Goal: Check status: Check status

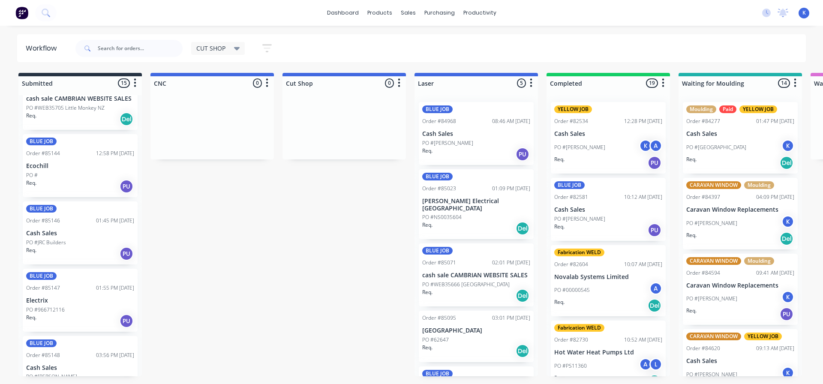
scroll to position [664, 0]
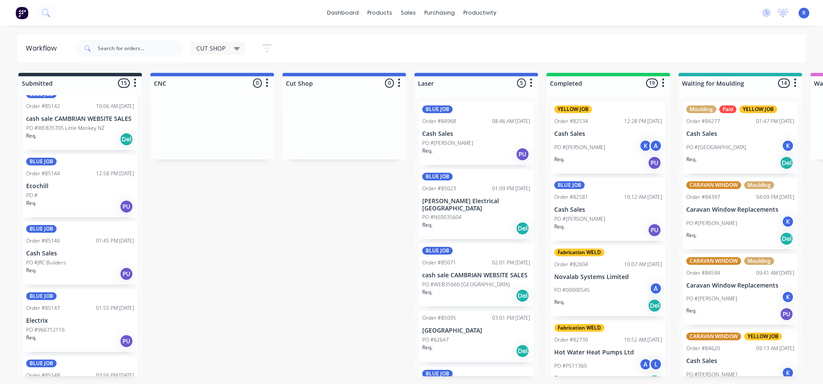
click at [44, 257] on p "Cash Sales" at bounding box center [80, 253] width 108 height 7
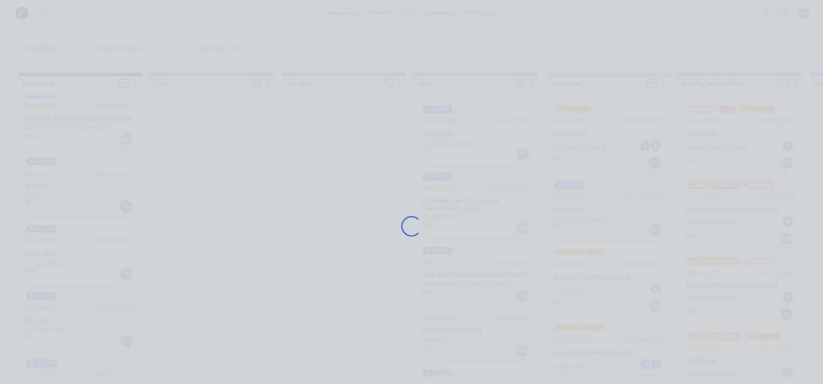
click at [44, 257] on div "Loading..." at bounding box center [411, 192] width 823 height 384
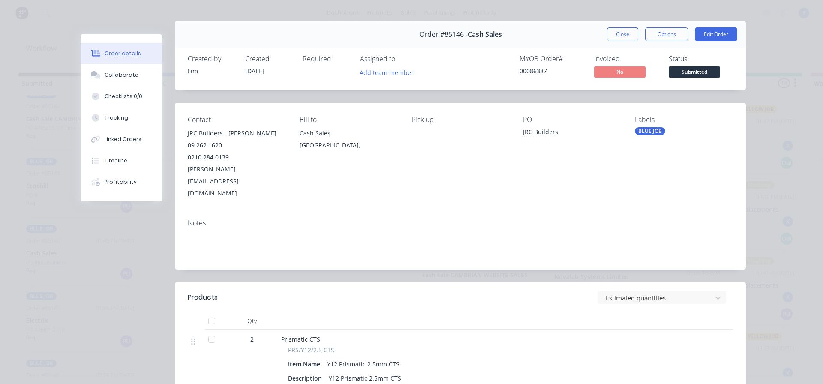
scroll to position [0, 0]
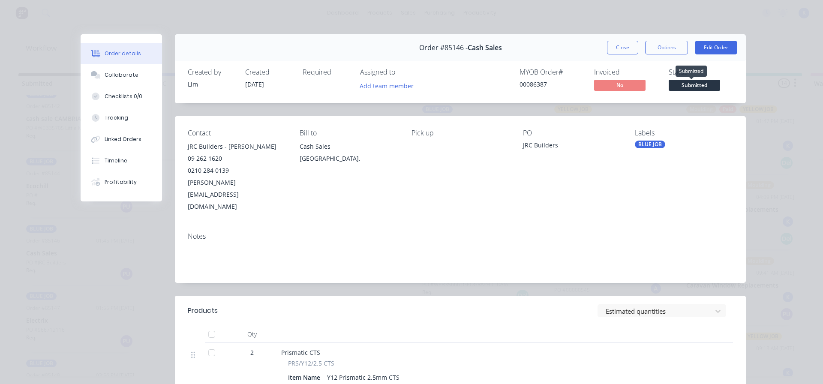
click at [680, 86] on span "Submitted" at bounding box center [694, 85] width 51 height 11
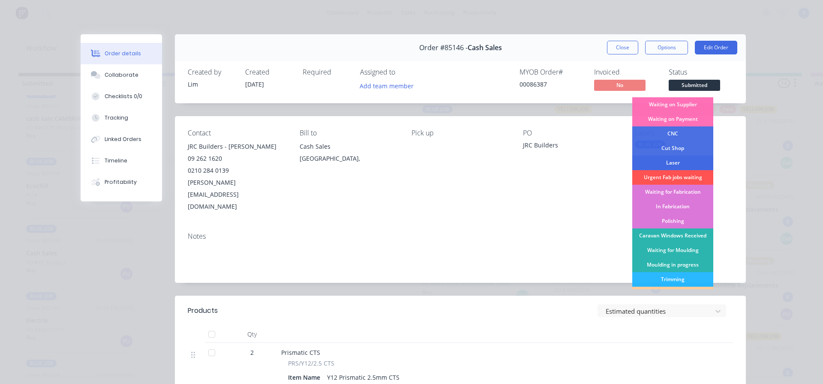
click at [672, 159] on div "Laser" at bounding box center [672, 163] width 81 height 15
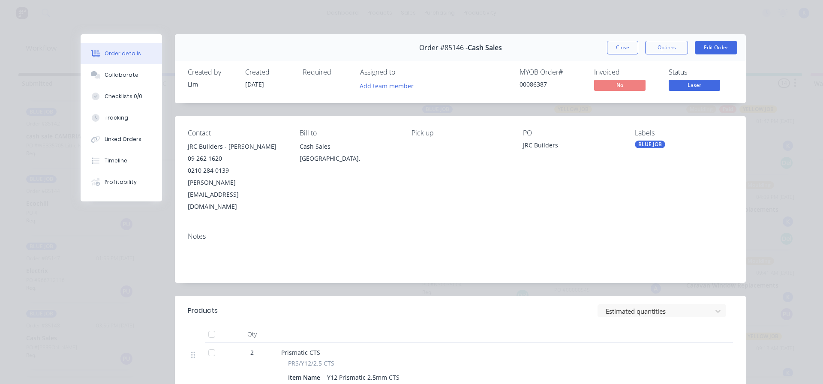
scroll to position [640, 0]
click at [619, 47] on button "Close" at bounding box center [622, 48] width 31 height 14
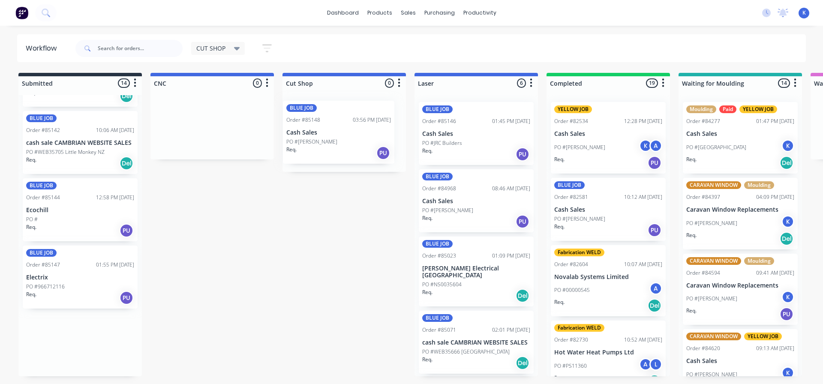
drag, startPoint x: 54, startPoint y: 356, endPoint x: 316, endPoint y: 144, distance: 337.2
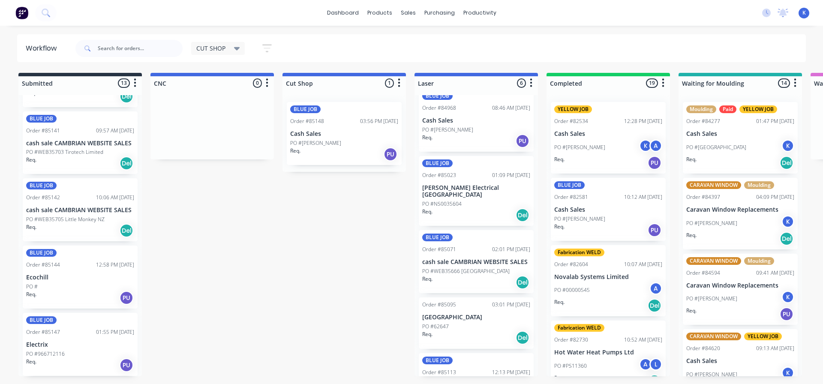
scroll to position [114, 0]
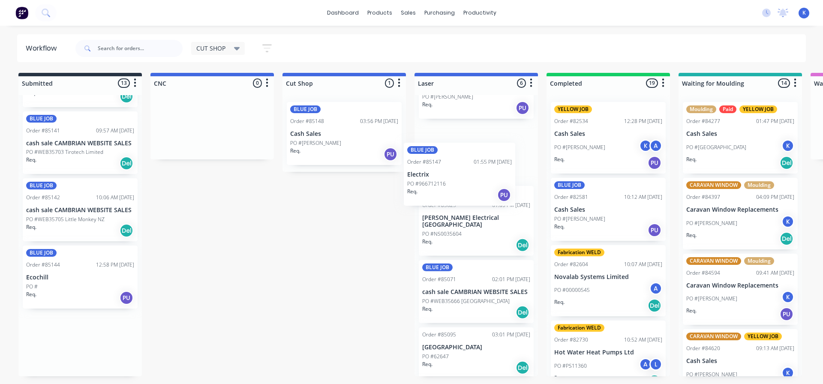
drag, startPoint x: 51, startPoint y: 357, endPoint x: 441, endPoint y: 182, distance: 426.7
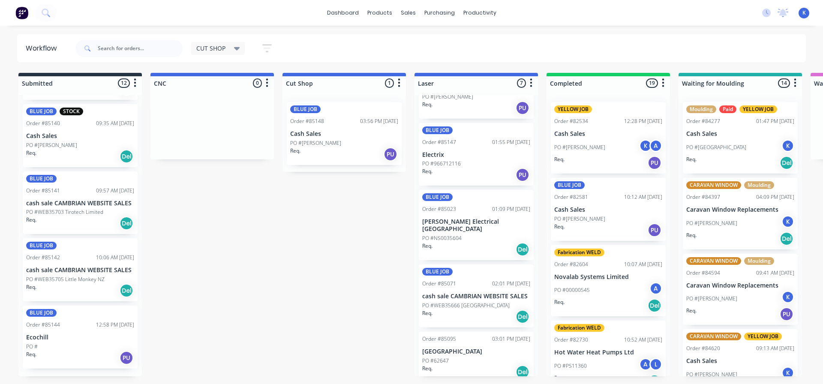
scroll to position [505, 0]
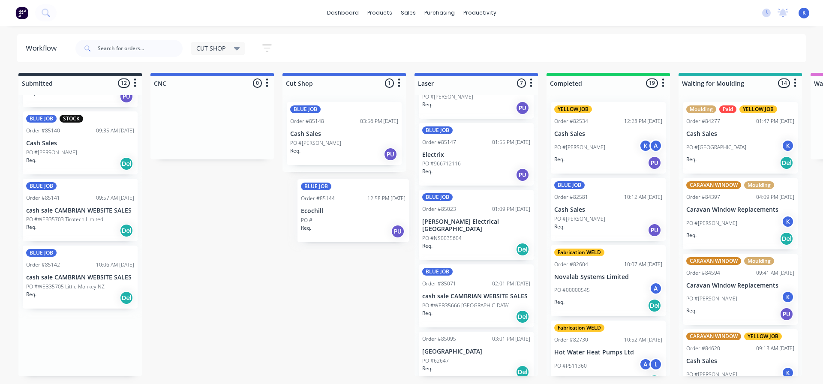
drag, startPoint x: 42, startPoint y: 350, endPoint x: 318, endPoint y: 212, distance: 308.7
drag, startPoint x: 65, startPoint y: 346, endPoint x: 297, endPoint y: 218, distance: 265.2
click at [65, 348] on p "Ecochill" at bounding box center [80, 344] width 108 height 7
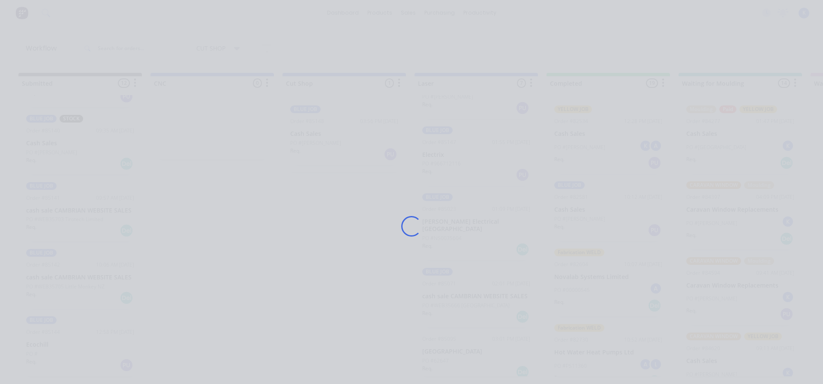
click at [65, 348] on div "Loading..." at bounding box center [411, 192] width 823 height 384
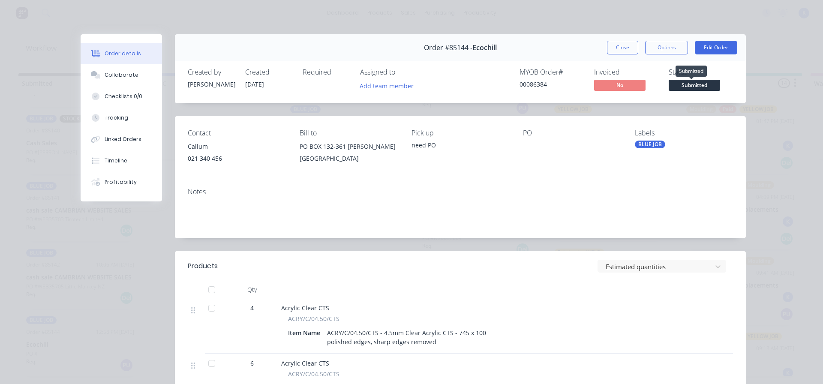
click at [698, 87] on span "Submitted" at bounding box center [694, 85] width 51 height 11
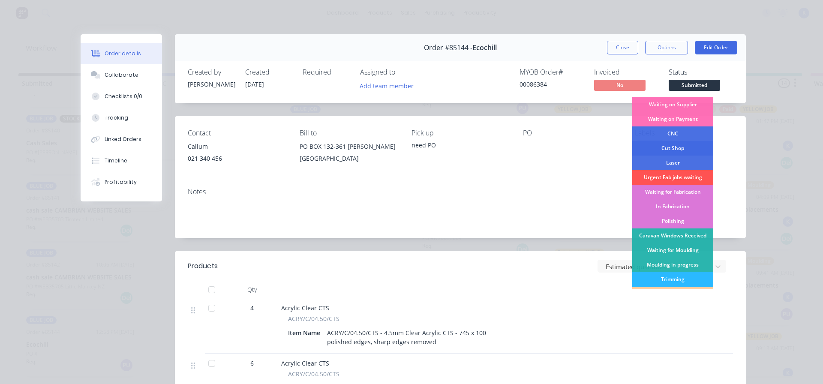
click at [682, 146] on div "Cut Shop" at bounding box center [672, 148] width 81 height 15
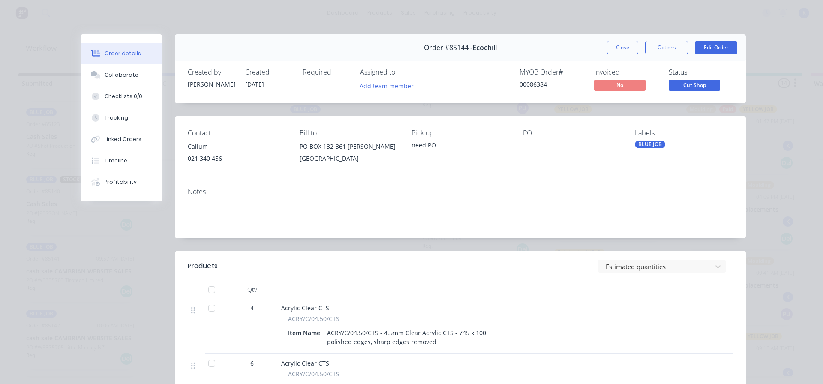
scroll to position [438, 0]
click at [624, 51] on button "Close" at bounding box center [622, 48] width 31 height 14
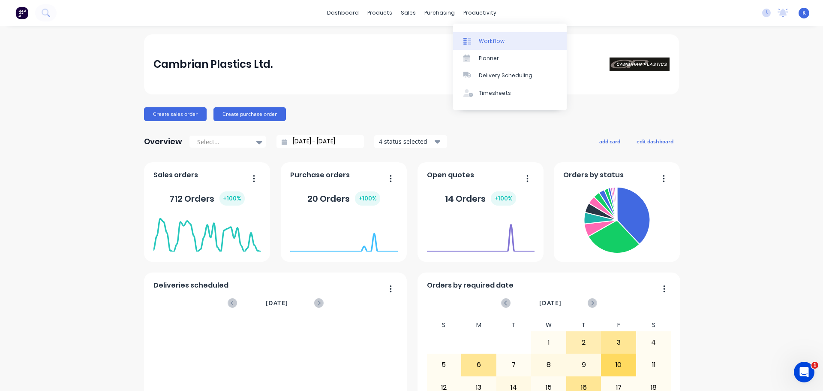
click at [490, 39] on div "Workflow" at bounding box center [492, 41] width 26 height 8
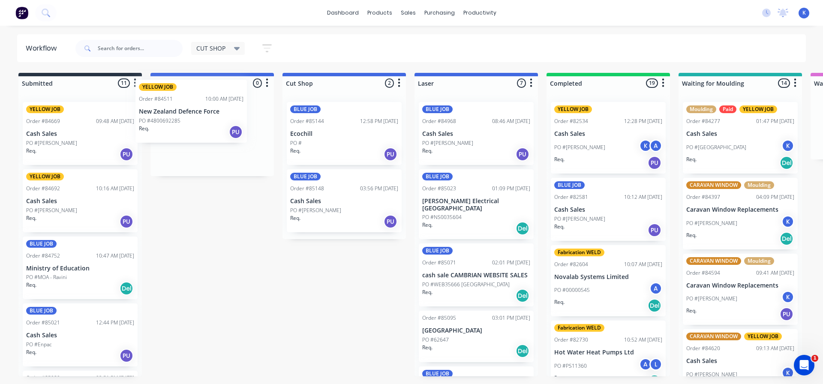
drag, startPoint x: 53, startPoint y: 140, endPoint x: 171, endPoint y: 128, distance: 119.4
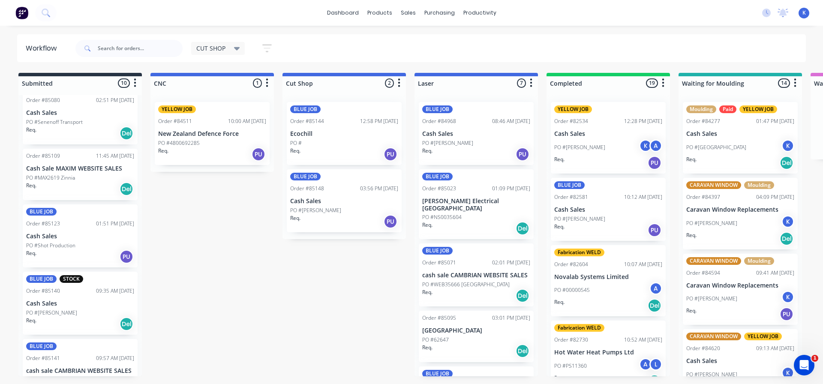
scroll to position [371, 0]
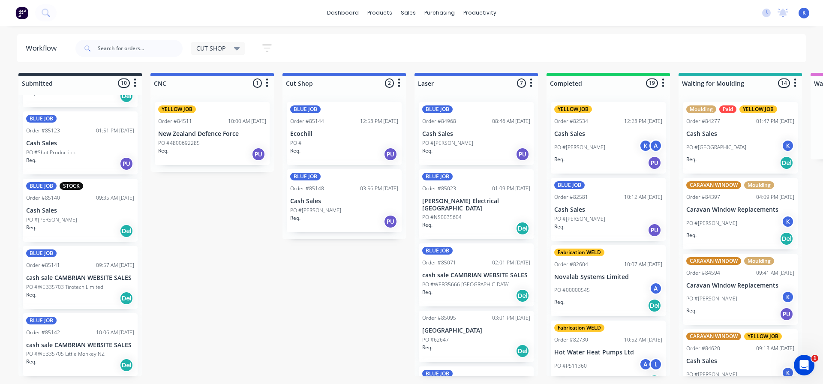
click at [200, 133] on p "New Zealand Defence Force" at bounding box center [212, 133] width 108 height 7
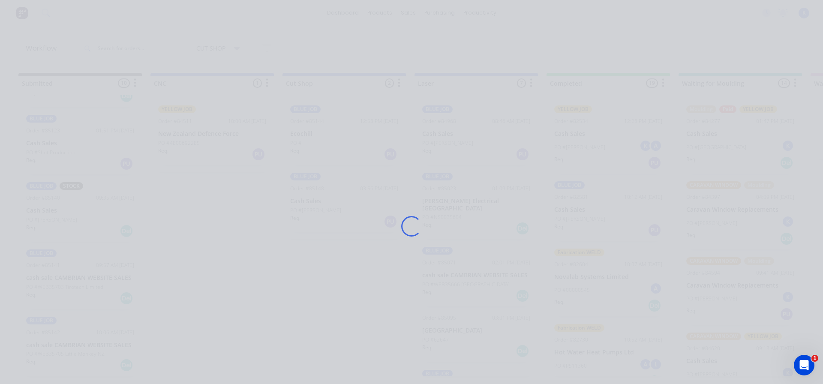
click at [200, 133] on div "Loading..." at bounding box center [412, 226] width 686 height 384
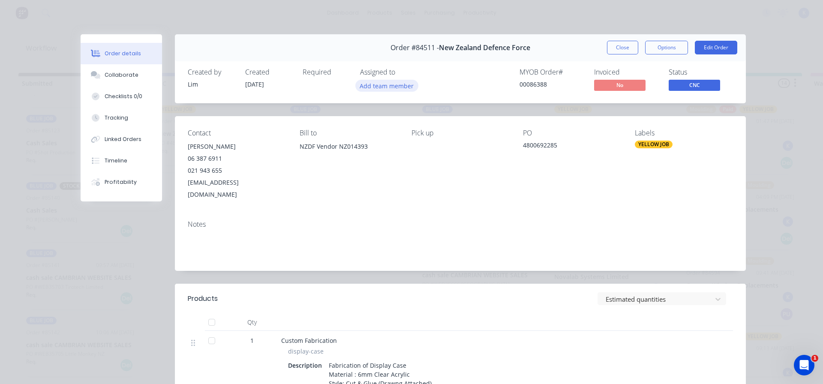
click at [388, 84] on button "Add team member" at bounding box center [386, 86] width 63 height 12
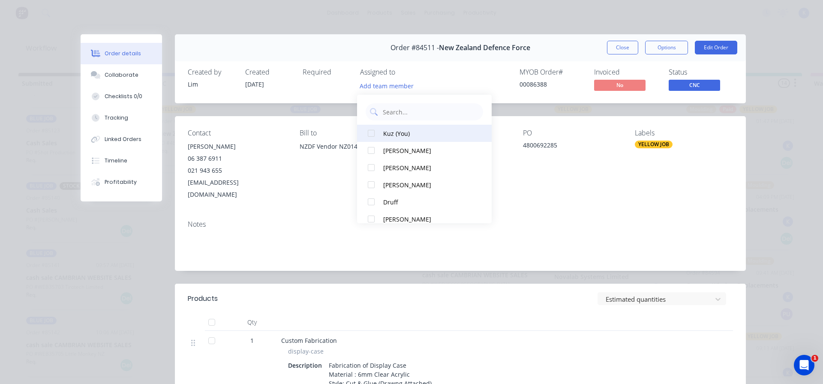
click at [378, 135] on div at bounding box center [371, 133] width 17 height 17
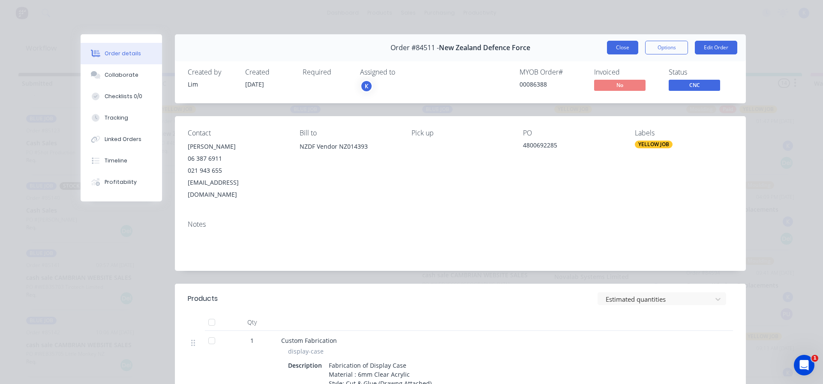
click at [616, 48] on button "Close" at bounding box center [622, 48] width 31 height 14
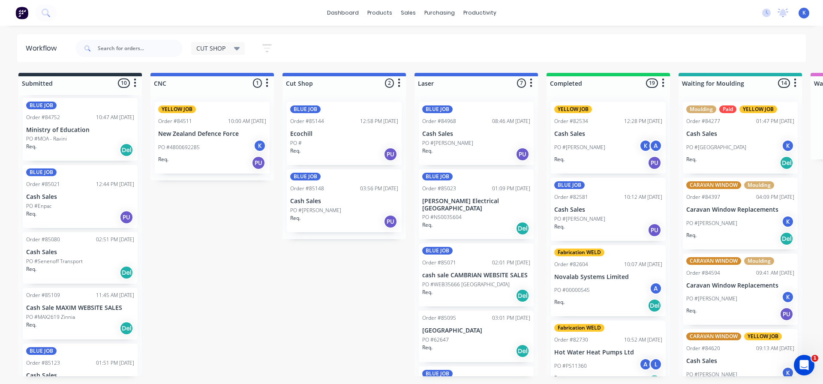
scroll to position [0, 0]
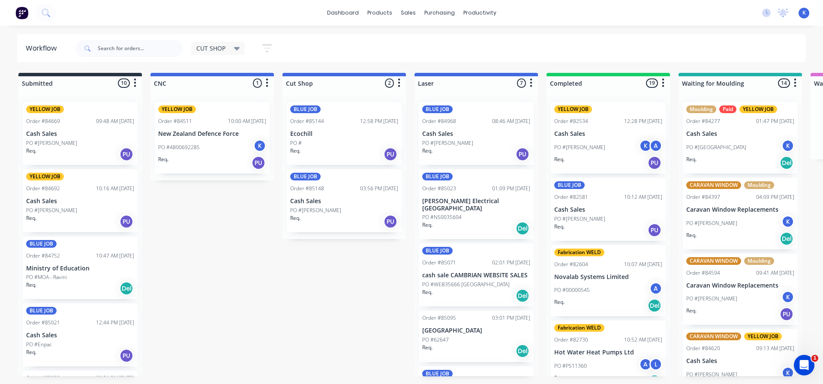
click at [53, 138] on div "YELLOW JOB Order #84669 09:48 AM [DATE] Cash Sales PO #[PERSON_NAME]. PU" at bounding box center [80, 133] width 115 height 63
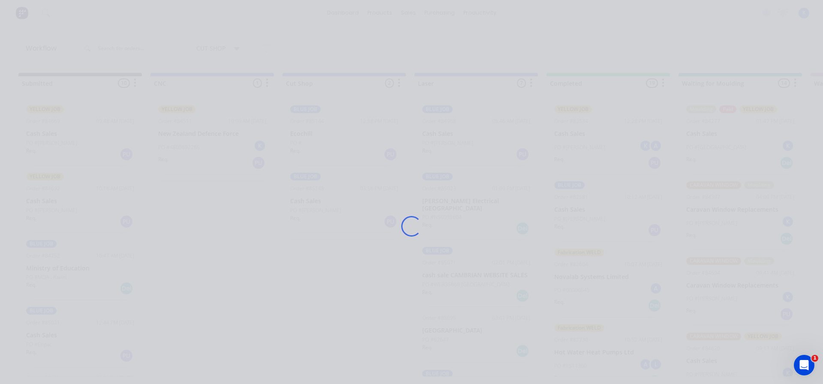
click at [53, 138] on div "Loading..." at bounding box center [411, 192] width 823 height 384
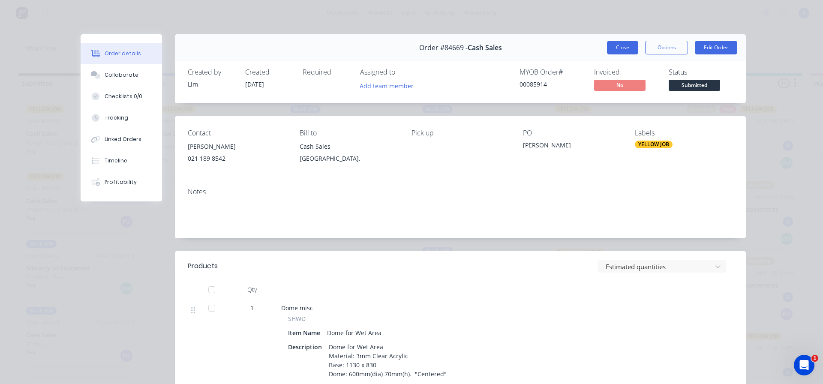
click at [622, 45] on button "Close" at bounding box center [622, 48] width 31 height 14
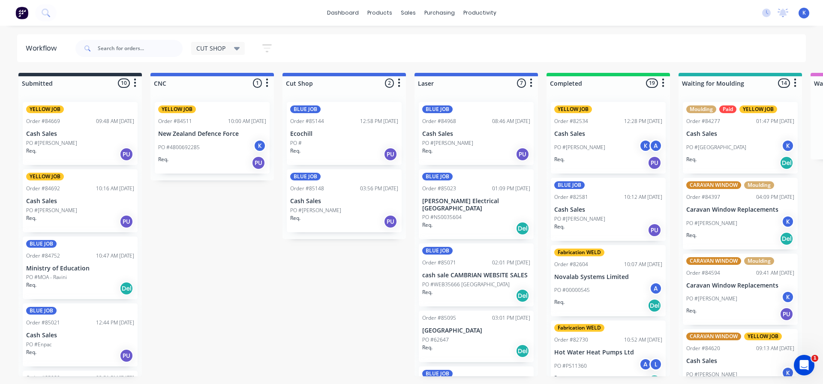
click at [42, 219] on div "Req. PU" at bounding box center [80, 221] width 108 height 15
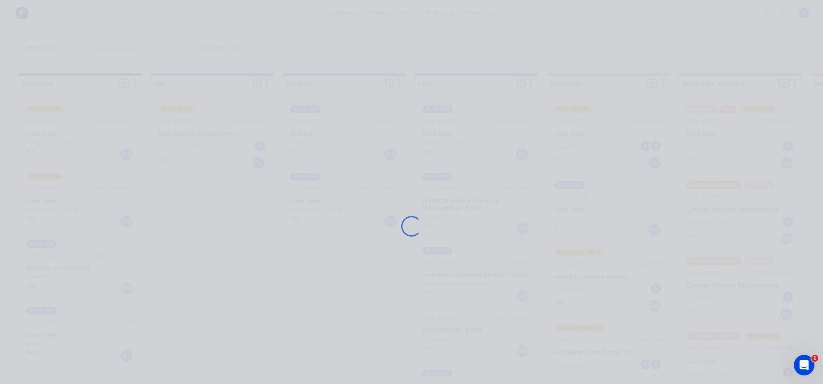
click at [42, 219] on div "Loading..." at bounding box center [411, 192] width 823 height 384
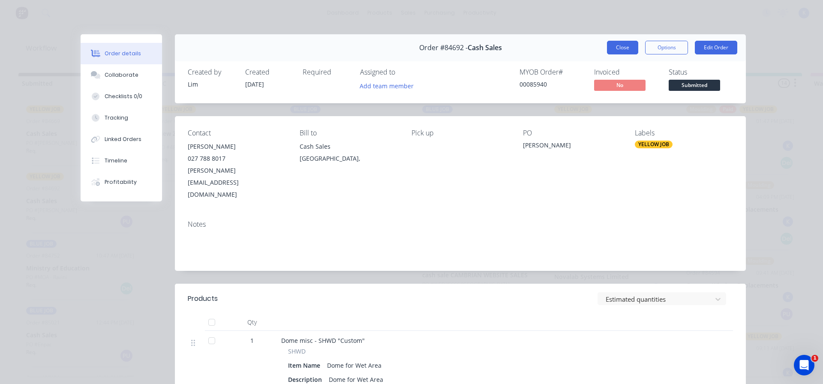
click at [620, 48] on button "Close" at bounding box center [622, 48] width 31 height 14
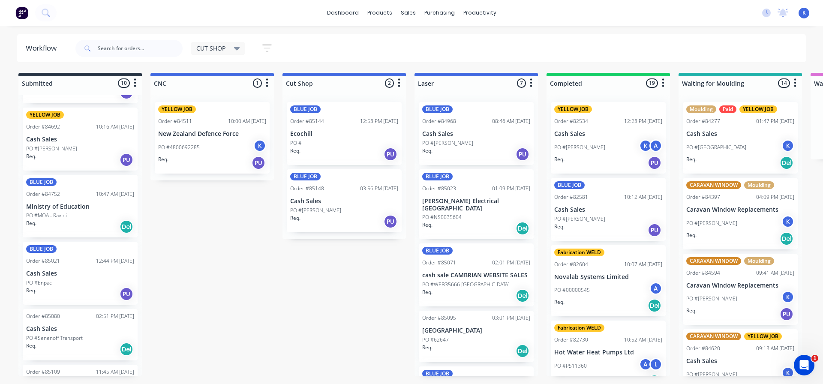
scroll to position [86, 0]
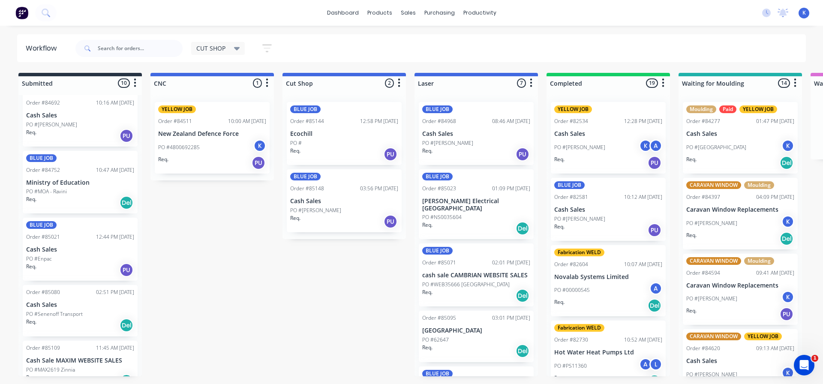
click at [54, 186] on p "Ministry of Education" at bounding box center [80, 182] width 108 height 7
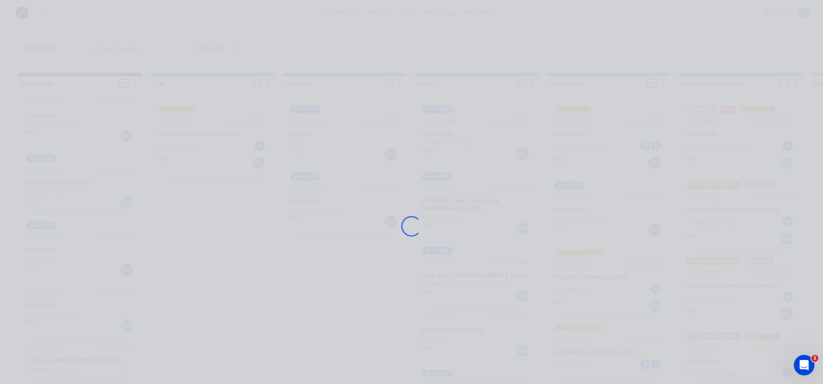
click at [54, 186] on div "Loading..." at bounding box center [411, 192] width 823 height 384
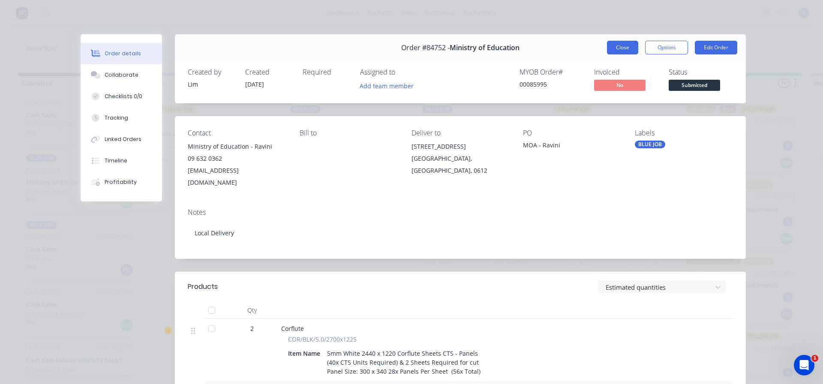
click at [619, 49] on button "Close" at bounding box center [622, 48] width 31 height 14
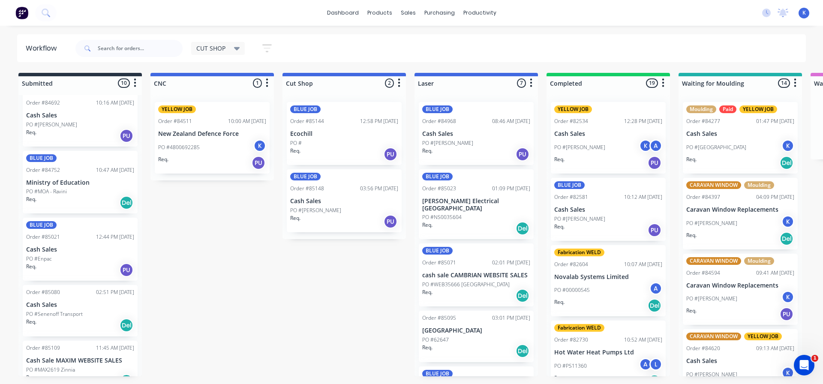
click at [54, 188] on p "PO #MOA - Ravini" at bounding box center [46, 192] width 41 height 8
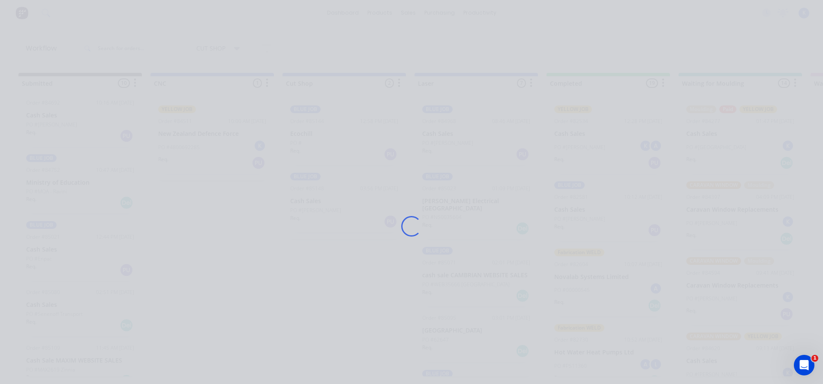
click at [54, 188] on div "Loading..." at bounding box center [411, 192] width 823 height 384
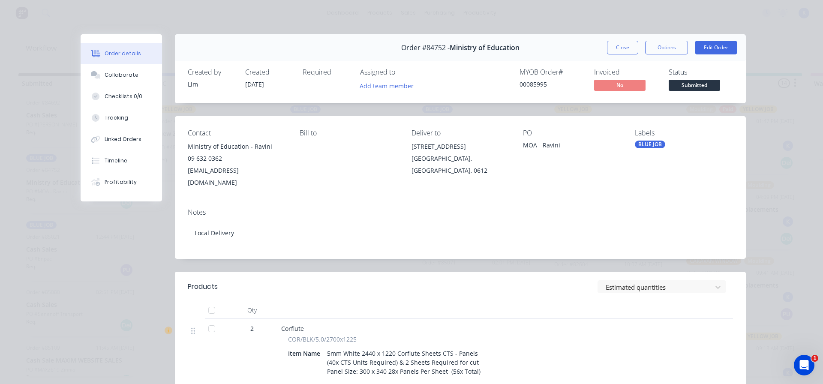
drag, startPoint x: 614, startPoint y: 46, endPoint x: 581, endPoint y: 54, distance: 33.9
click at [613, 46] on button "Close" at bounding box center [622, 48] width 31 height 14
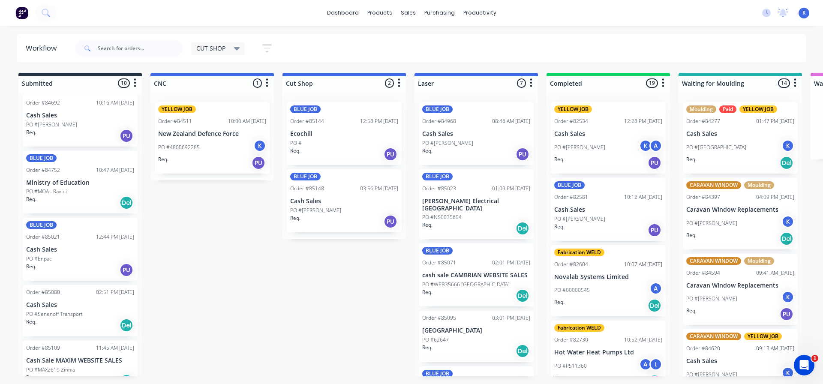
click at [59, 257] on div "PO #Enpac" at bounding box center [80, 259] width 108 height 8
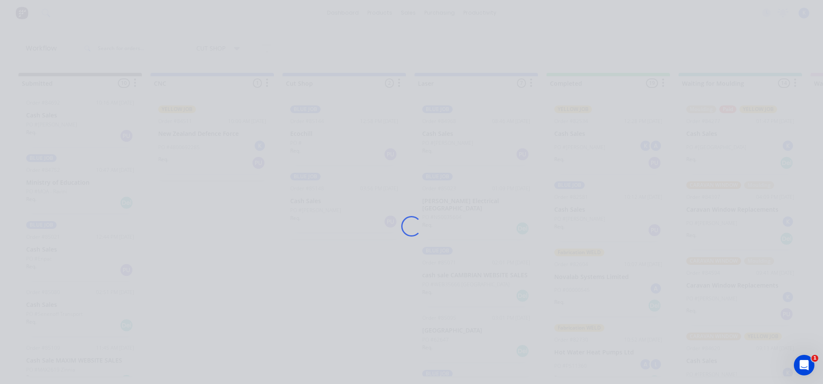
click at [59, 257] on div "Loading..." at bounding box center [411, 192] width 823 height 384
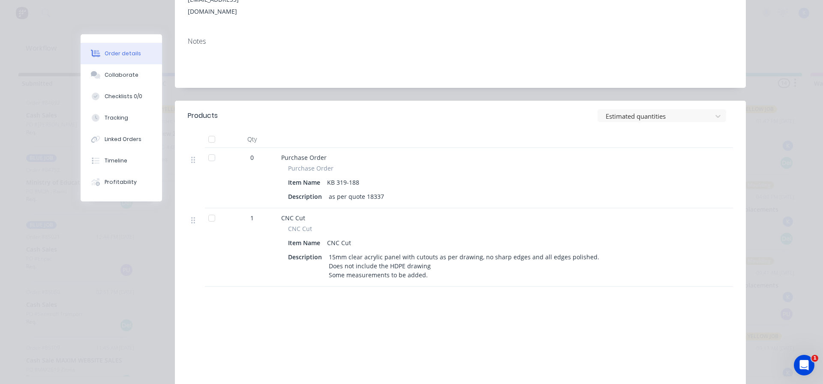
scroll to position [0, 0]
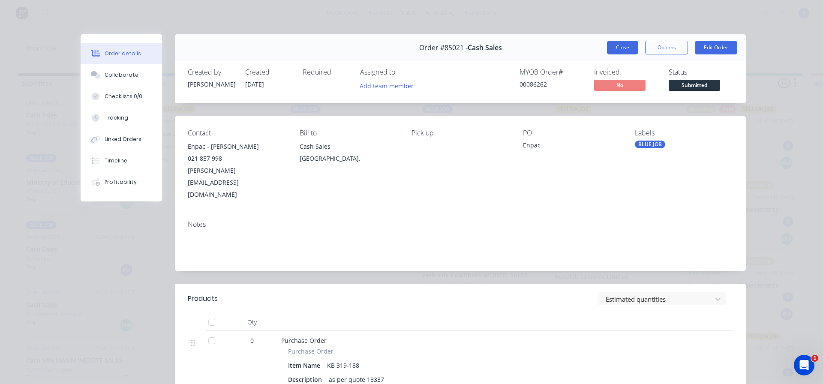
click at [618, 46] on button "Close" at bounding box center [622, 48] width 31 height 14
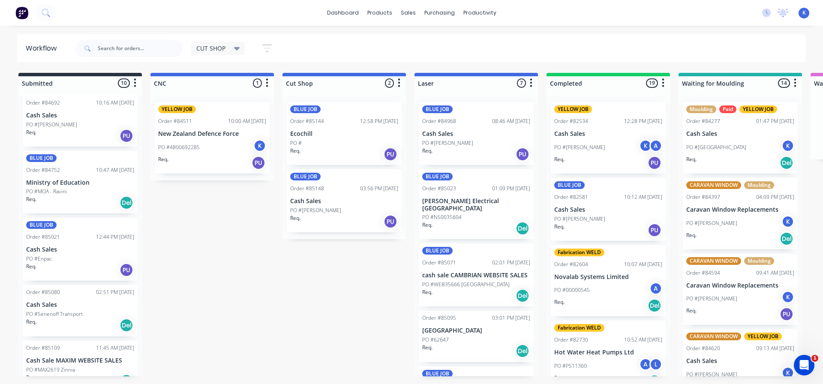
click at [59, 310] on div "Order #85080 02:51 PM [DATE] Cash Sales PO #Senenoff Transport Req. Del" at bounding box center [80, 310] width 115 height 51
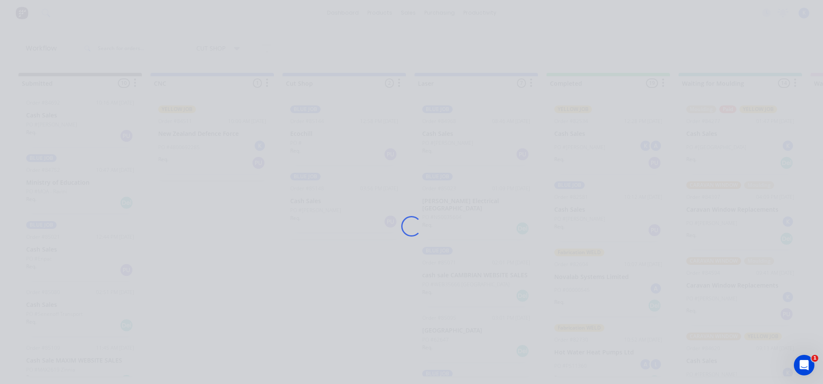
click at [59, 310] on div "Loading..." at bounding box center [411, 192] width 823 height 384
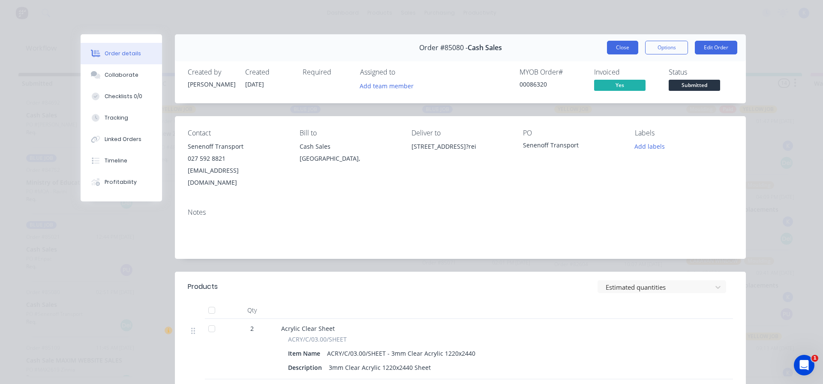
click at [608, 47] on button "Close" at bounding box center [622, 48] width 31 height 14
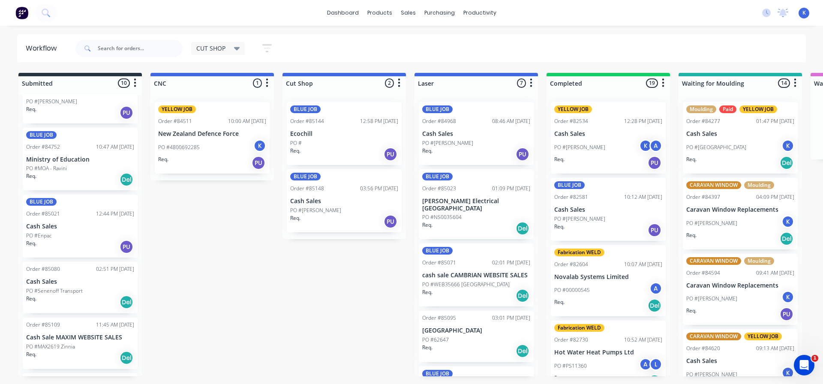
scroll to position [171, 0]
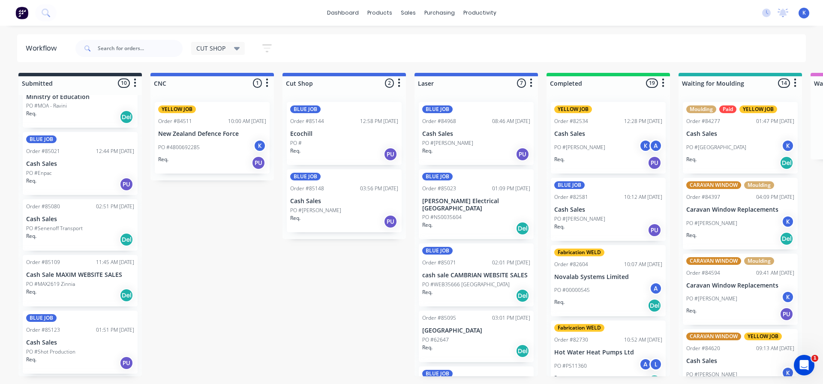
click at [55, 286] on p "PO #MAX2619 Zinnia" at bounding box center [50, 284] width 49 height 8
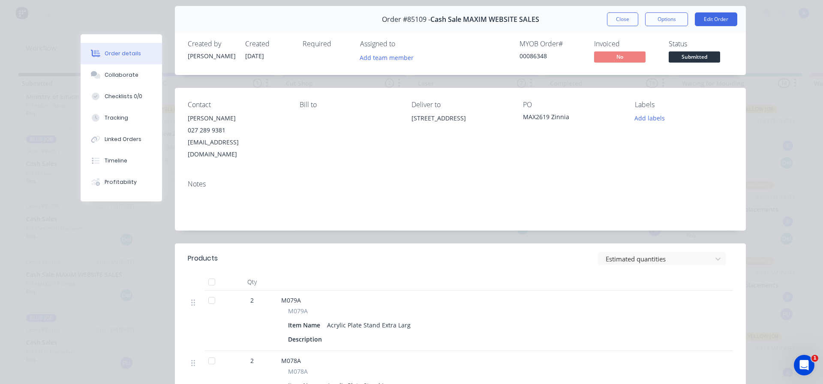
scroll to position [43, 0]
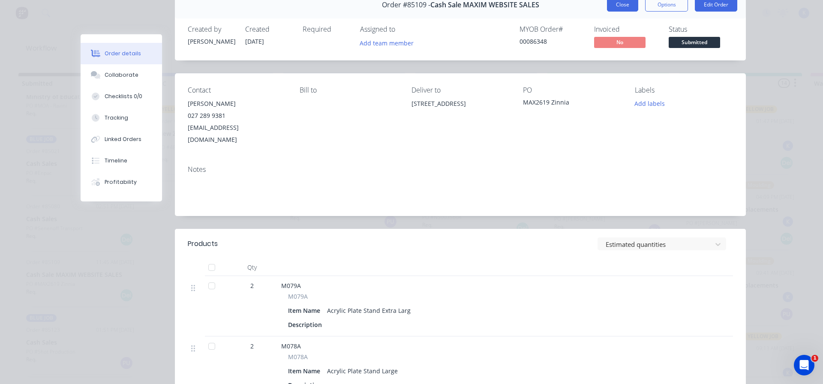
click at [615, 4] on button "Close" at bounding box center [622, 5] width 31 height 14
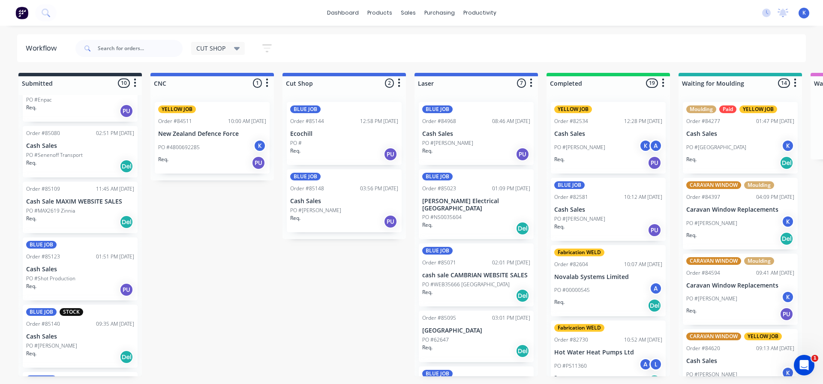
scroll to position [371, 0]
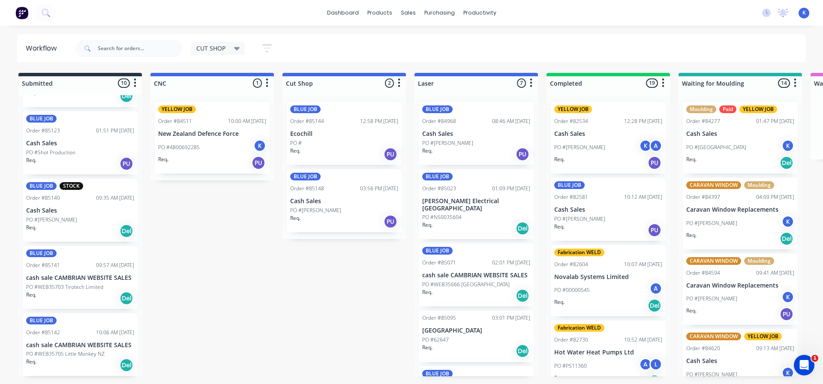
click at [59, 355] on p "PO #WEB35705 Little Monkey NZ" at bounding box center [65, 354] width 78 height 8
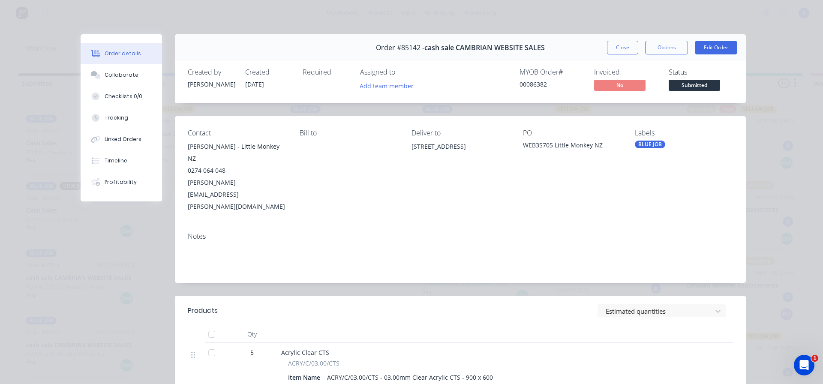
click at [690, 82] on span "Submitted" at bounding box center [694, 85] width 51 height 11
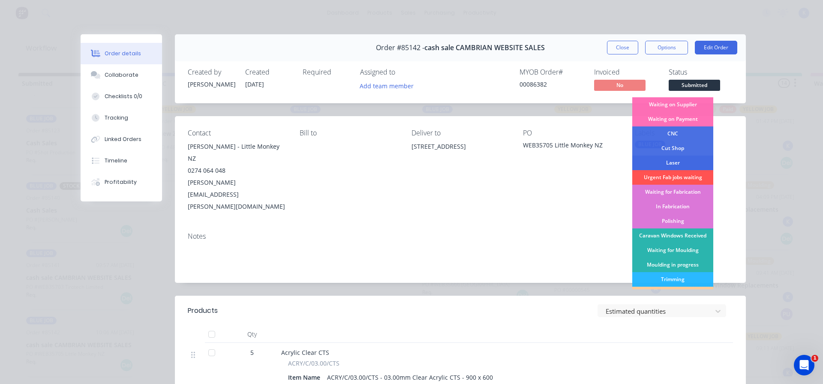
click at [673, 163] on div "Laser" at bounding box center [672, 163] width 81 height 15
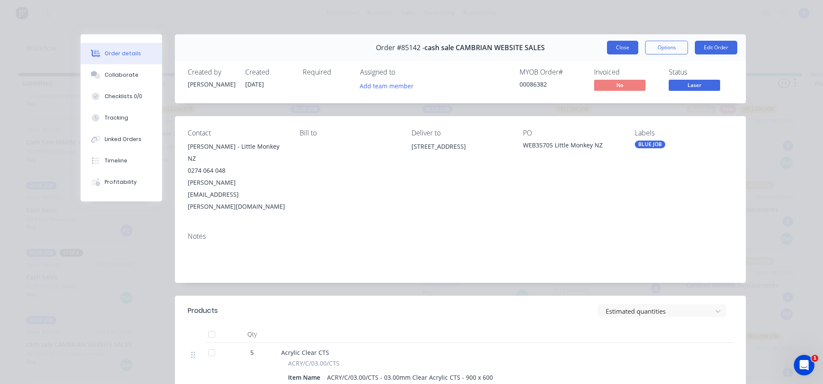
click at [619, 49] on button "Close" at bounding box center [622, 48] width 31 height 14
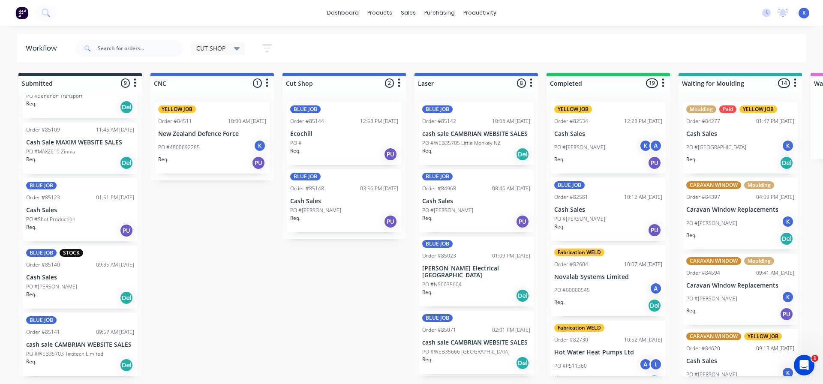
click at [53, 349] on div "BLUE JOB Order #85141 09:57 AM [DATE] cash sale CAMBRIAN WEBSITE SALES PO #WEB3…" at bounding box center [80, 344] width 115 height 63
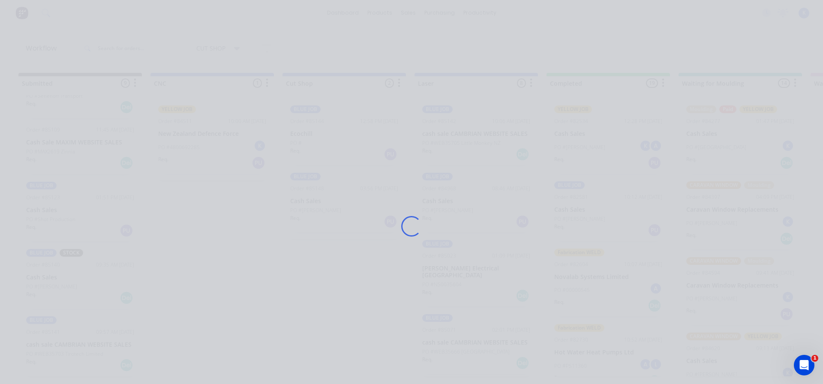
click at [53, 349] on div "Loading..." at bounding box center [411, 192] width 823 height 384
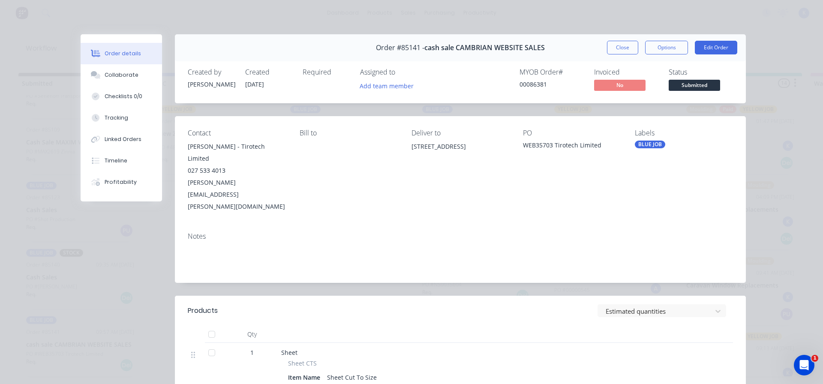
click at [685, 86] on span "Submitted" at bounding box center [694, 85] width 51 height 11
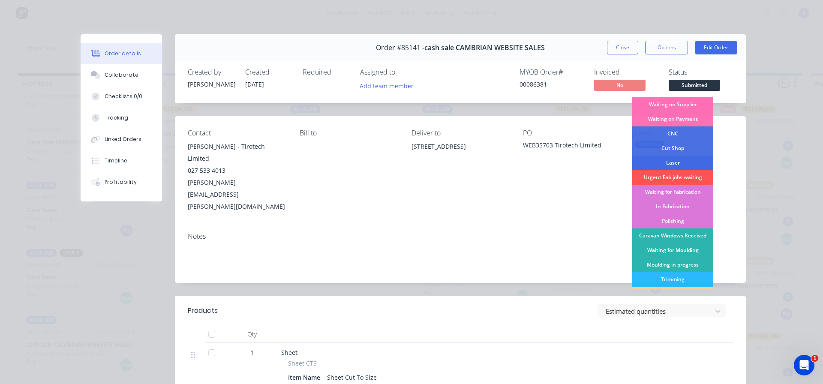
click at [670, 162] on div "Laser" at bounding box center [672, 163] width 81 height 15
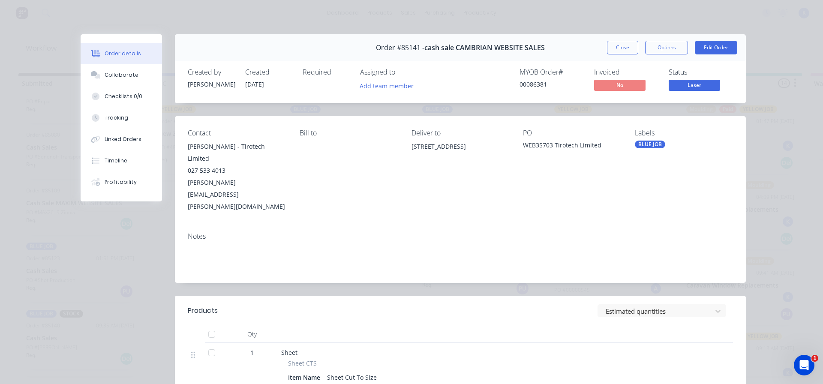
scroll to position [237, 0]
click at [614, 46] on button "Close" at bounding box center [622, 48] width 31 height 14
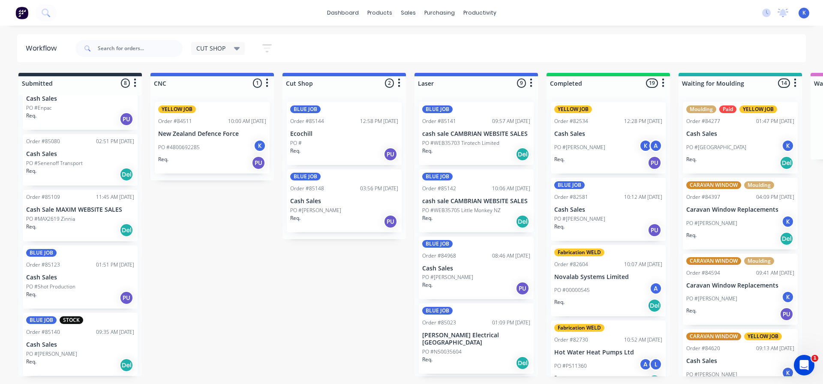
click at [54, 288] on p "PO #Shot Production" at bounding box center [50, 287] width 49 height 8
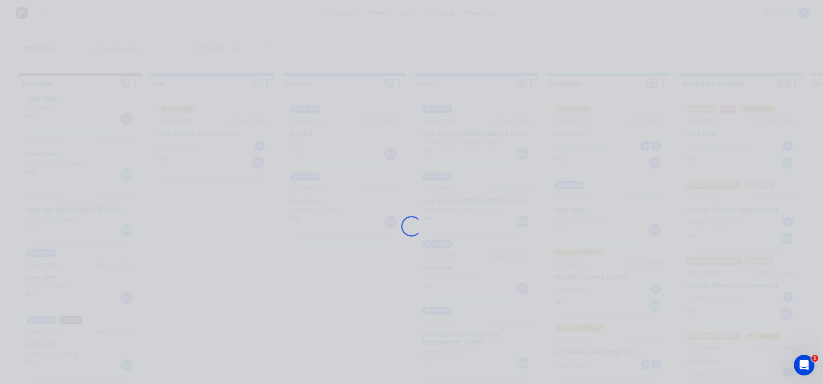
click at [54, 287] on div "Loading..." at bounding box center [411, 192] width 823 height 384
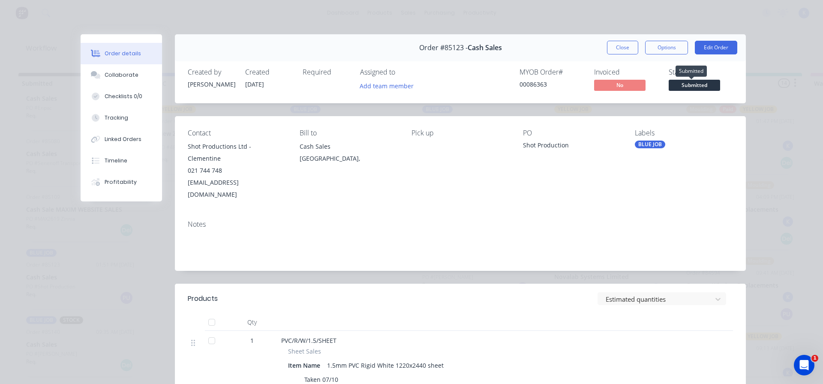
click at [682, 82] on span "Submitted" at bounding box center [694, 85] width 51 height 11
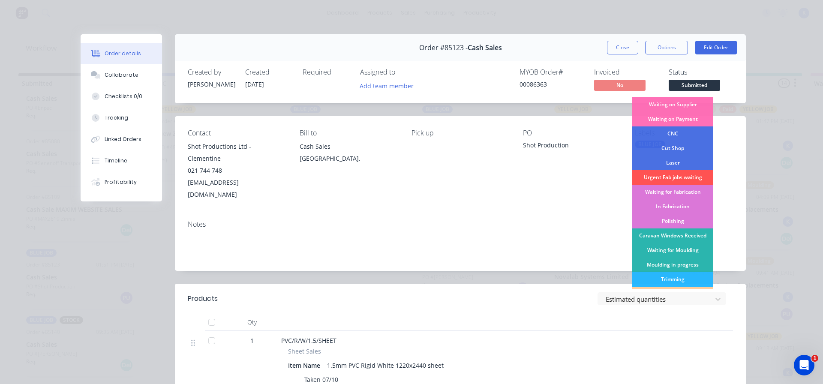
click at [674, 163] on div "Laser" at bounding box center [672, 163] width 81 height 15
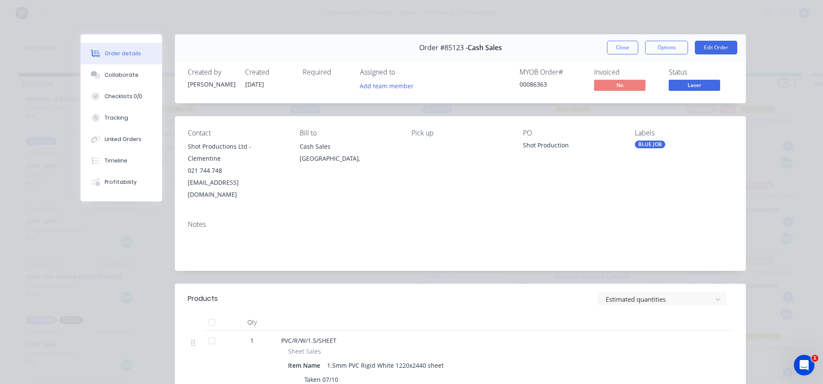
drag, startPoint x: 616, startPoint y: 50, endPoint x: 544, endPoint y: 75, distance: 76.6
click at [615, 51] on button "Close" at bounding box center [622, 48] width 31 height 14
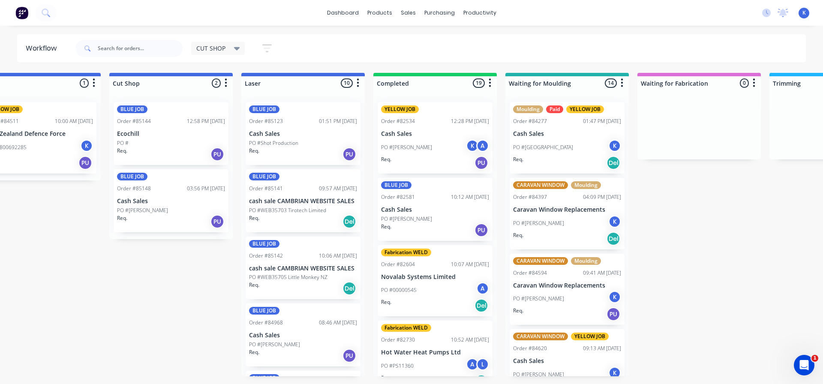
scroll to position [0, 0]
